Goal: Task Accomplishment & Management: Complete application form

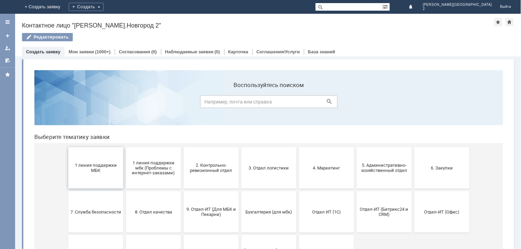
click at [100, 180] on button "1 линия поддержки МБК" at bounding box center [95, 167] width 55 height 41
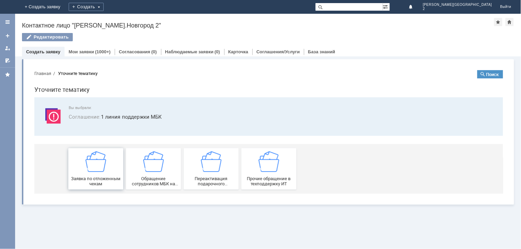
click at [97, 173] on div "Заявка по отложенным чекам" at bounding box center [95, 168] width 51 height 35
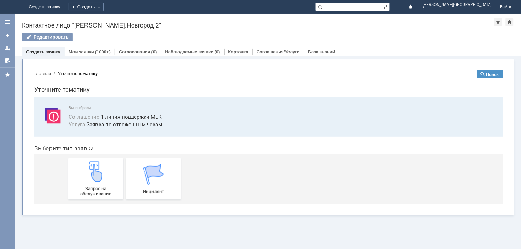
click at [97, 173] on img at bounding box center [95, 171] width 21 height 21
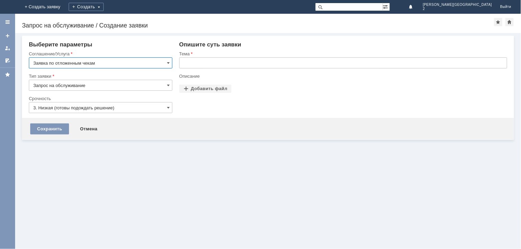
click at [200, 60] on input "text" at bounding box center [343, 62] width 328 height 11
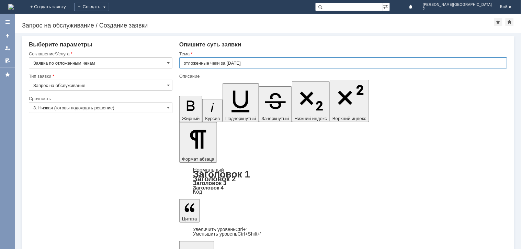
type input "отложенные чеки за [DATE]"
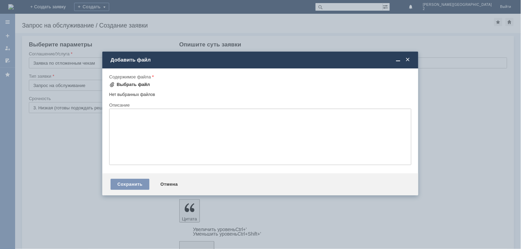
click at [135, 82] on div "Выбрать файл" at bounding box center [133, 84] width 33 height 5
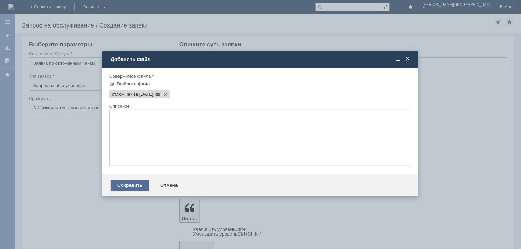
click at [129, 186] on div "Сохранить" at bounding box center [130, 185] width 39 height 11
